Goal: Task Accomplishment & Management: Manage account settings

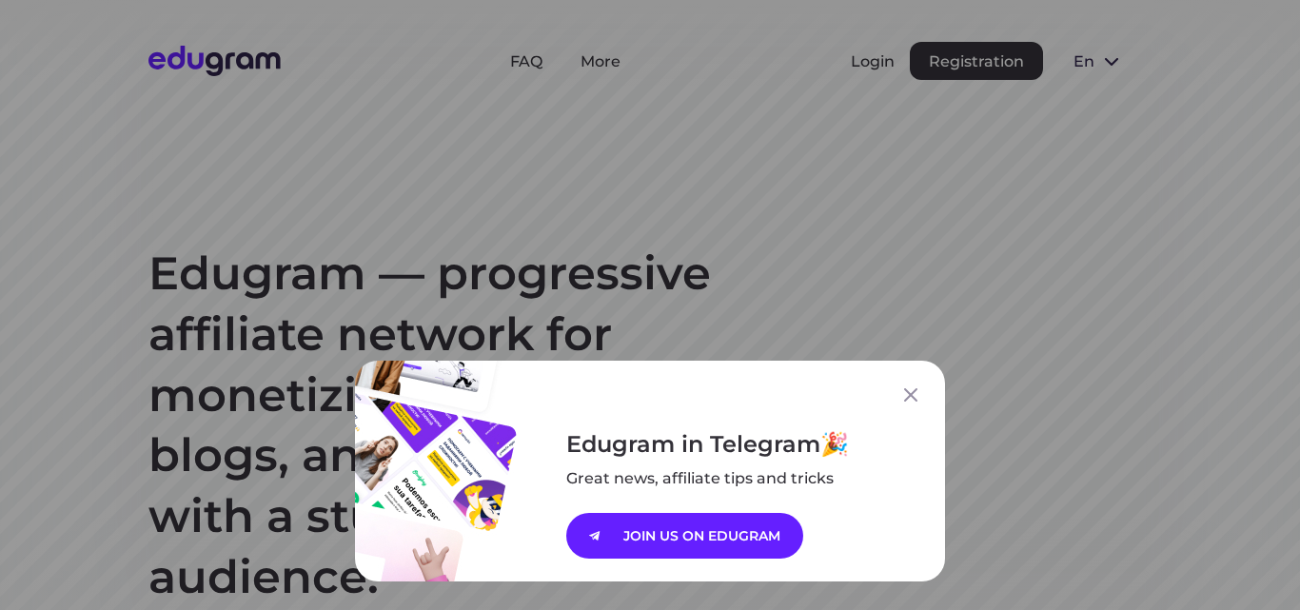
click at [856, 52] on div "Edugram in Telegram Great news, affiliate tips and tricks JOIN US ON EDUGRAM" at bounding box center [650, 305] width 1300 height 610
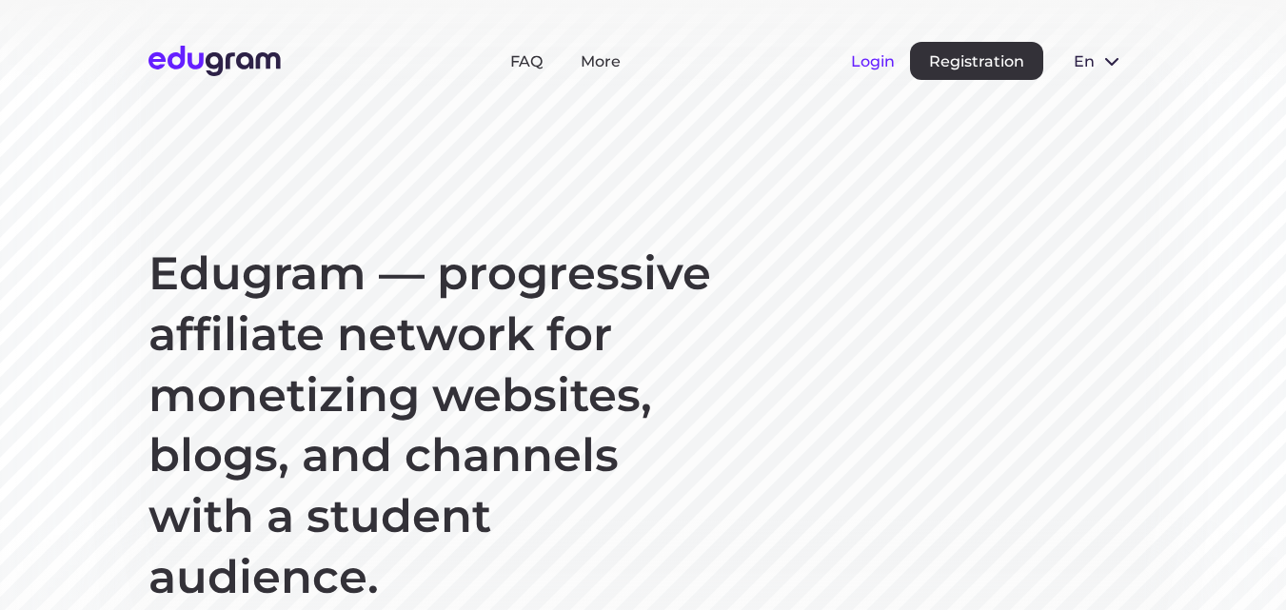
click at [858, 63] on button "Login" at bounding box center [873, 61] width 44 height 18
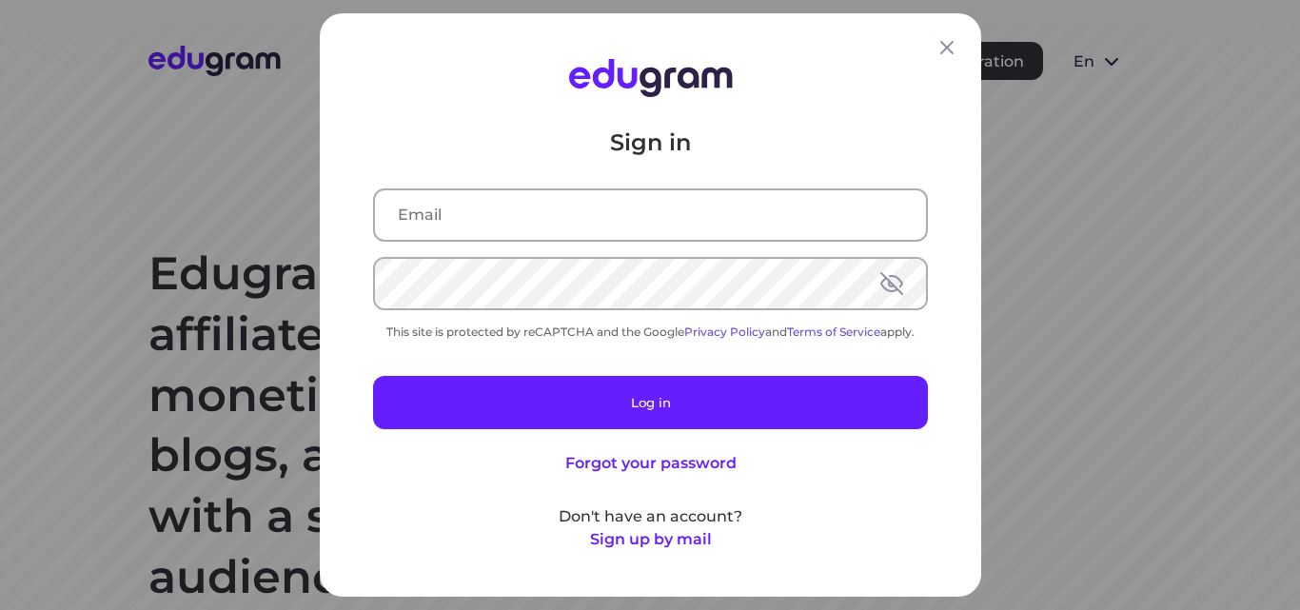
type input "[EMAIL_ADDRESS][DOMAIN_NAME]"
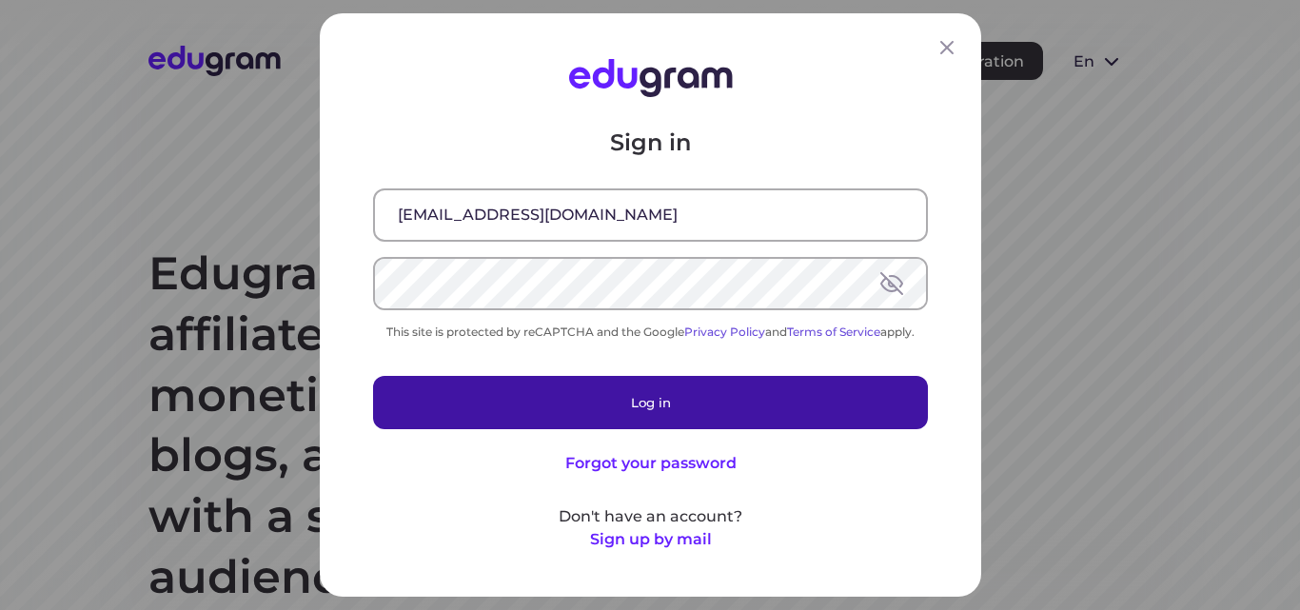
click at [617, 394] on button "Log in" at bounding box center [650, 402] width 555 height 53
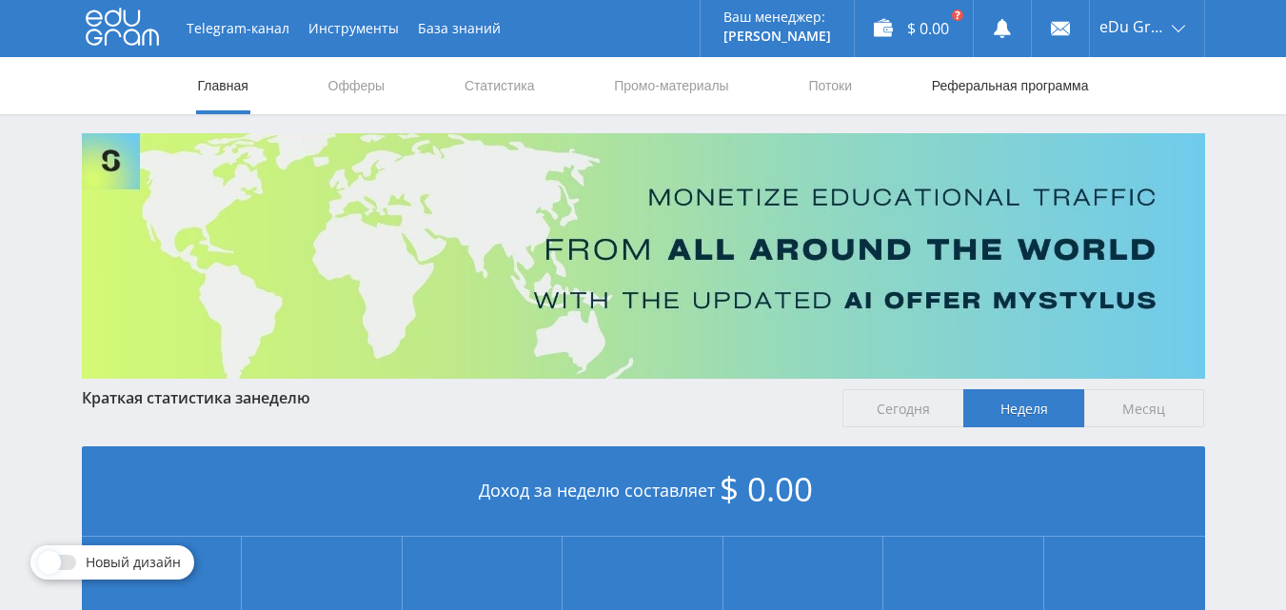
click at [1060, 82] on link "Реферальная программа" at bounding box center [1010, 85] width 161 height 57
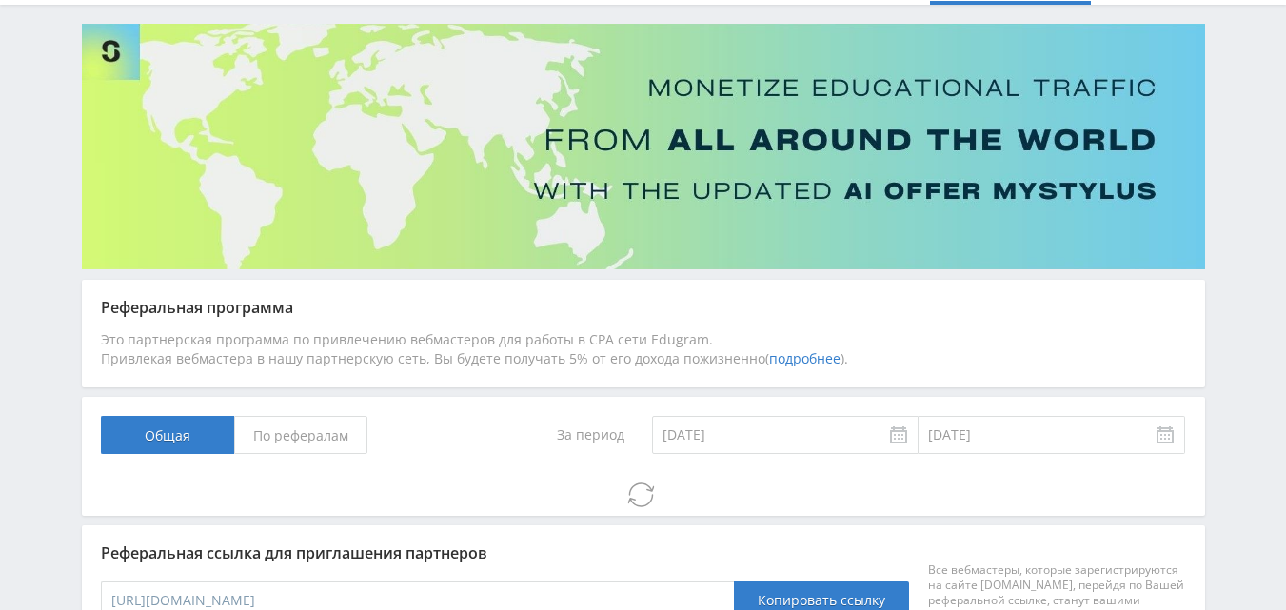
scroll to position [120, 0]
